Goal: Navigation & Orientation: Find specific page/section

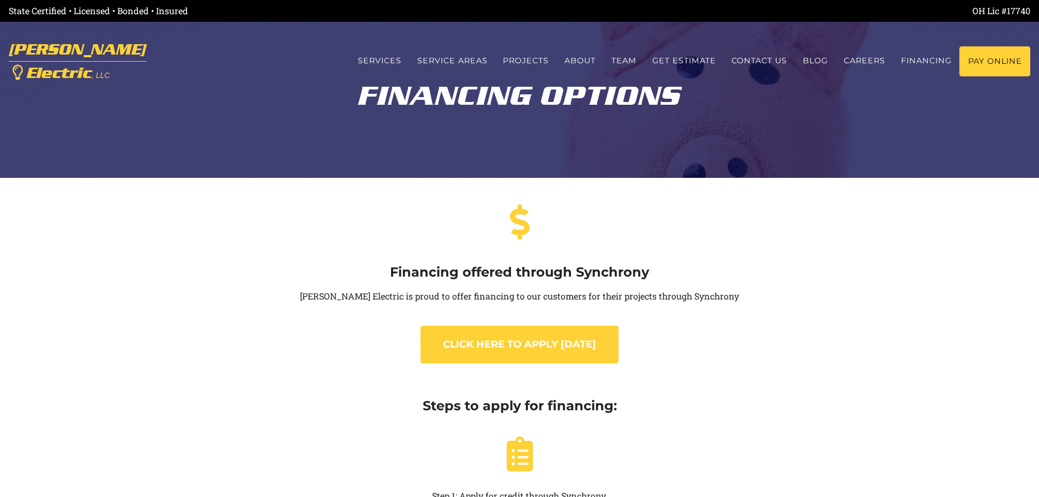
scroll to position [228, 0]
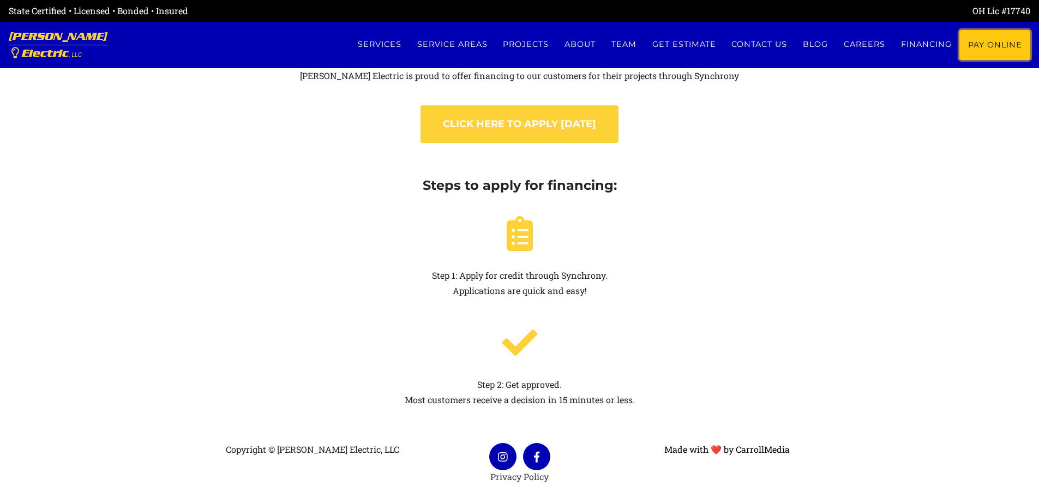
click at [992, 47] on link "Pay Online" at bounding box center [994, 45] width 71 height 30
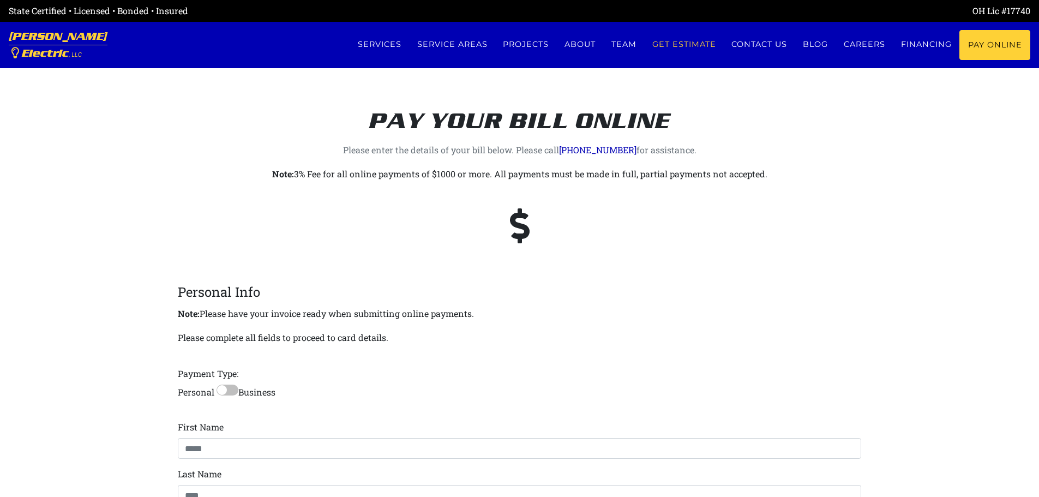
click at [668, 46] on link "Get estimate" at bounding box center [684, 44] width 80 height 29
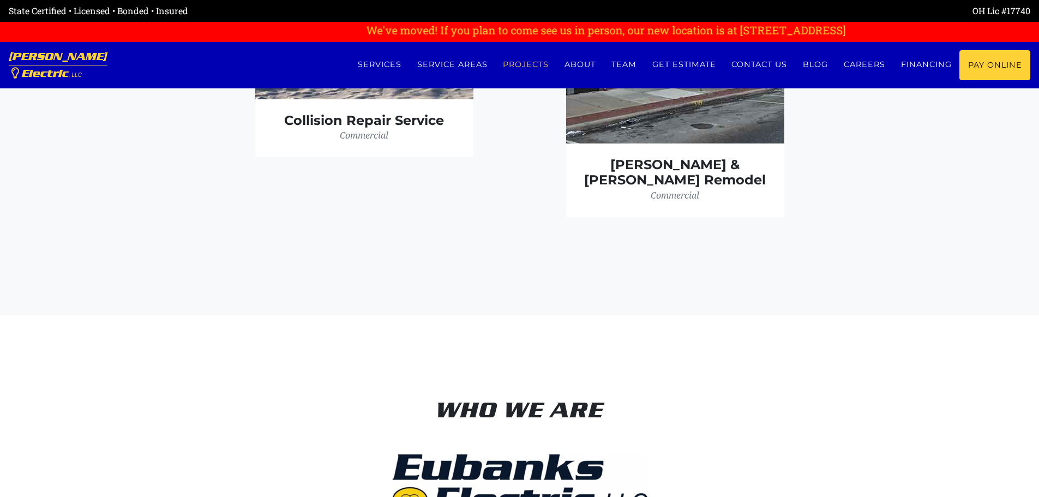
scroll to position [3347, 0]
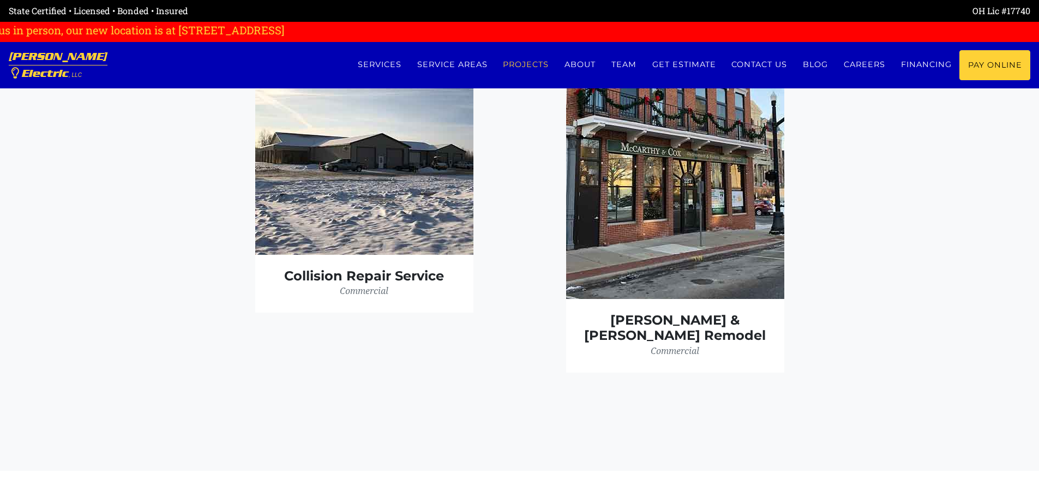
click at [521, 64] on link "Projects" at bounding box center [526, 64] width 62 height 29
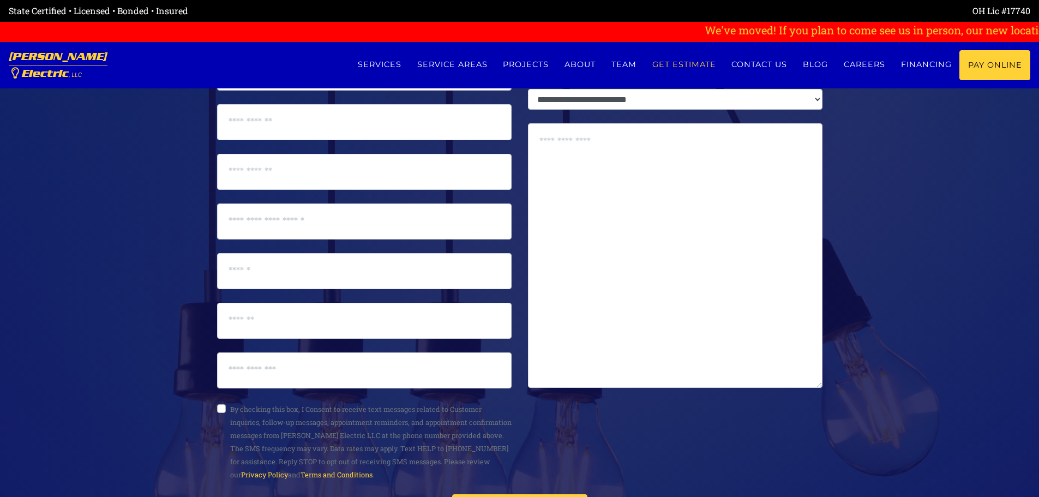
scroll to position [5908, 0]
